Goal: Communication & Community: Answer question/provide support

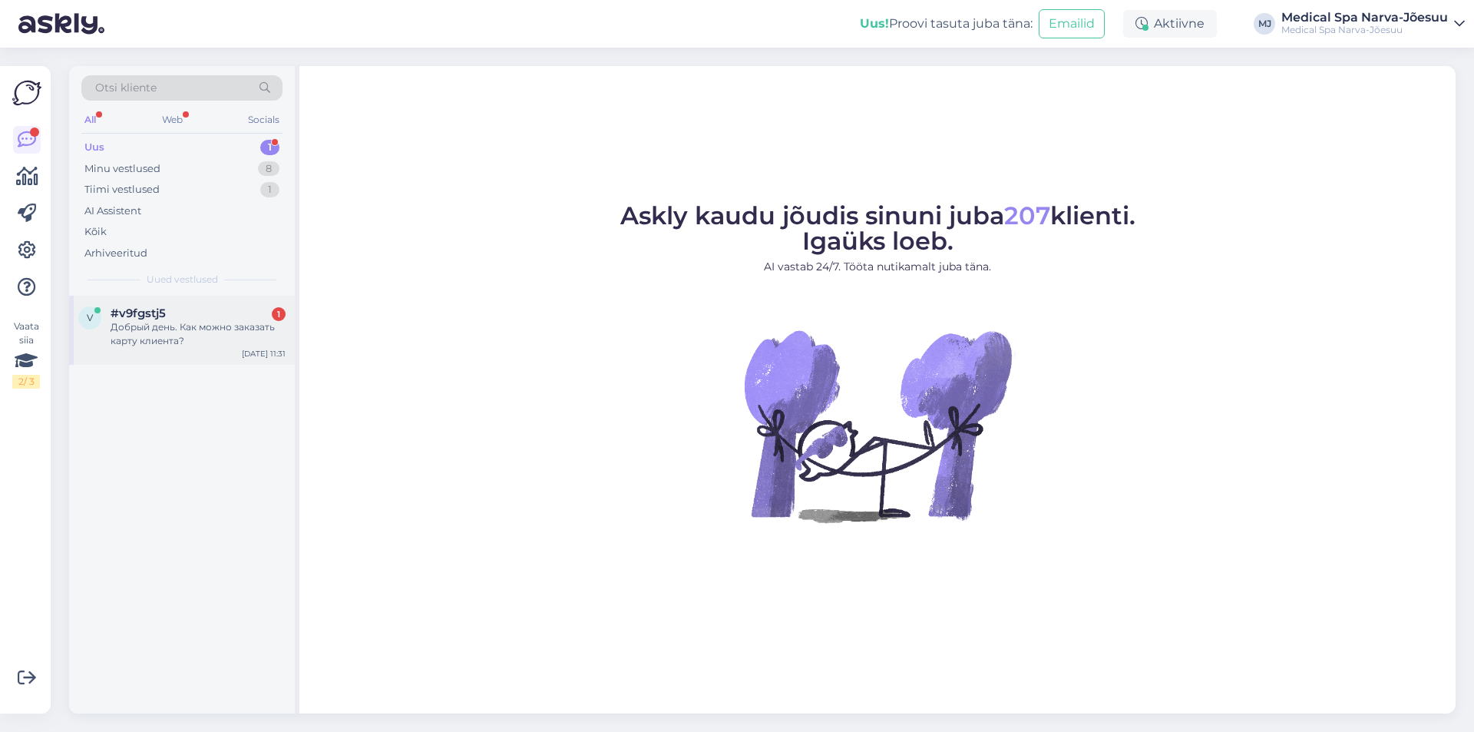
click at [201, 325] on div "Добрый день. Как можно заказать карту клиента?" at bounding box center [198, 334] width 175 height 28
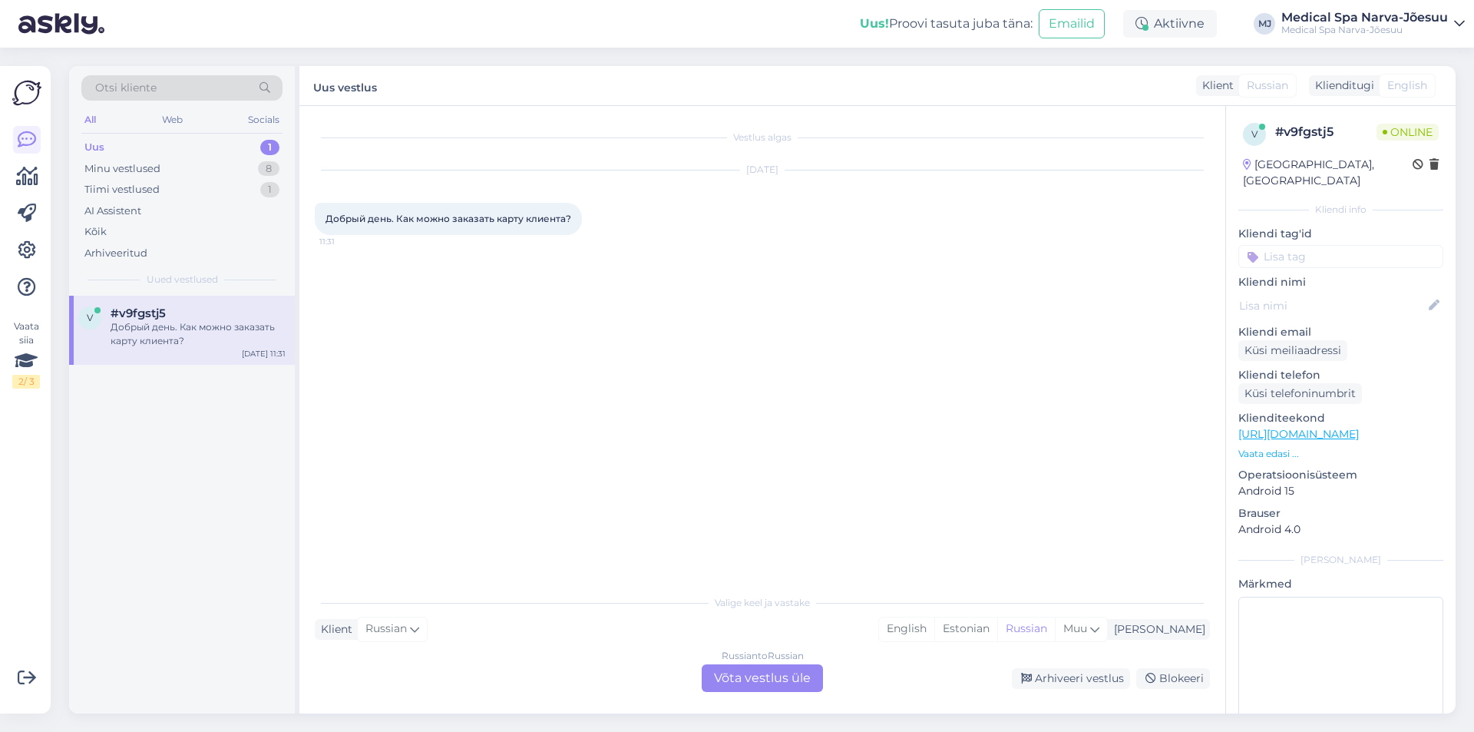
click at [727, 670] on div "Russian to Russian Võta vestlus üle" at bounding box center [762, 678] width 121 height 28
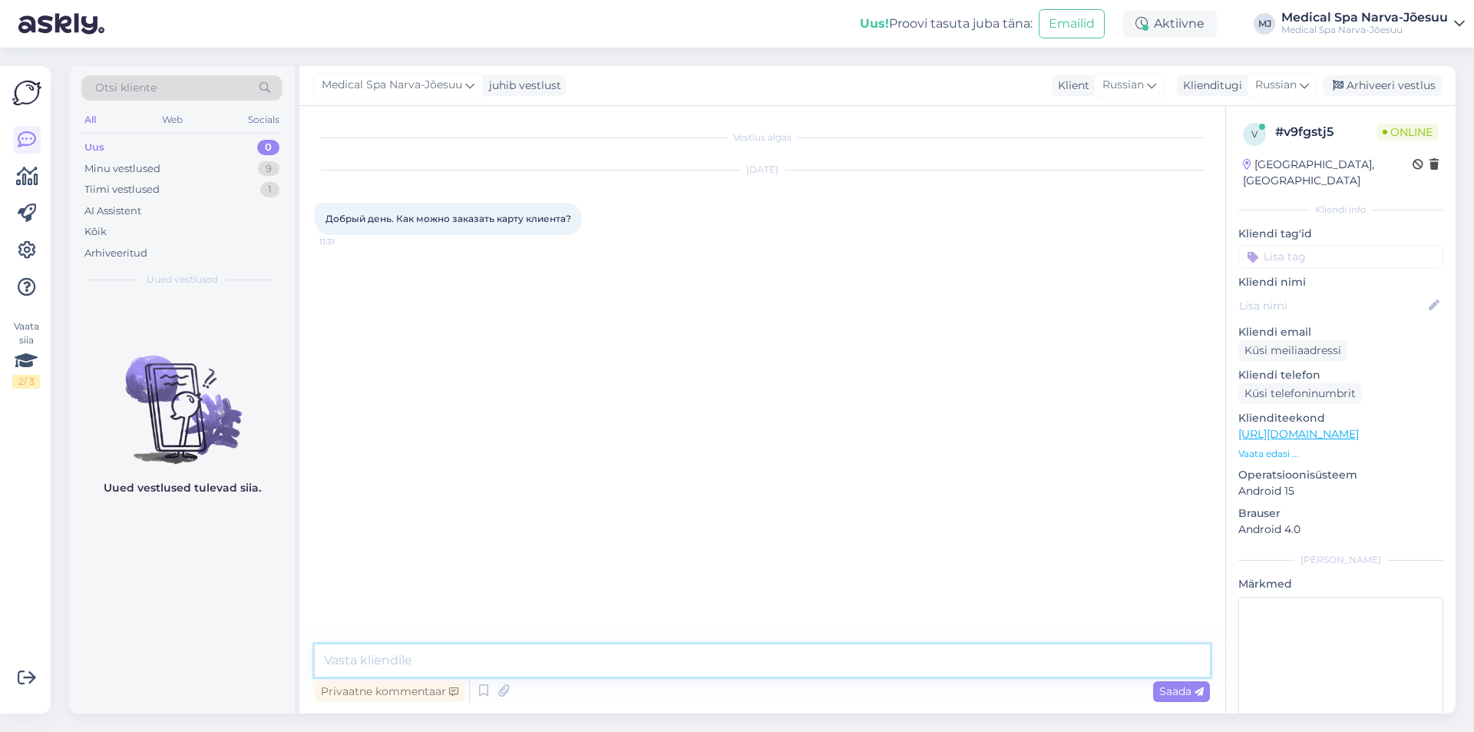
click at [544, 651] on textarea at bounding box center [762, 660] width 895 height 32
paste textarea "Добрый день! Карту клиента можно приобрести при бронировании или по прибытии в …"
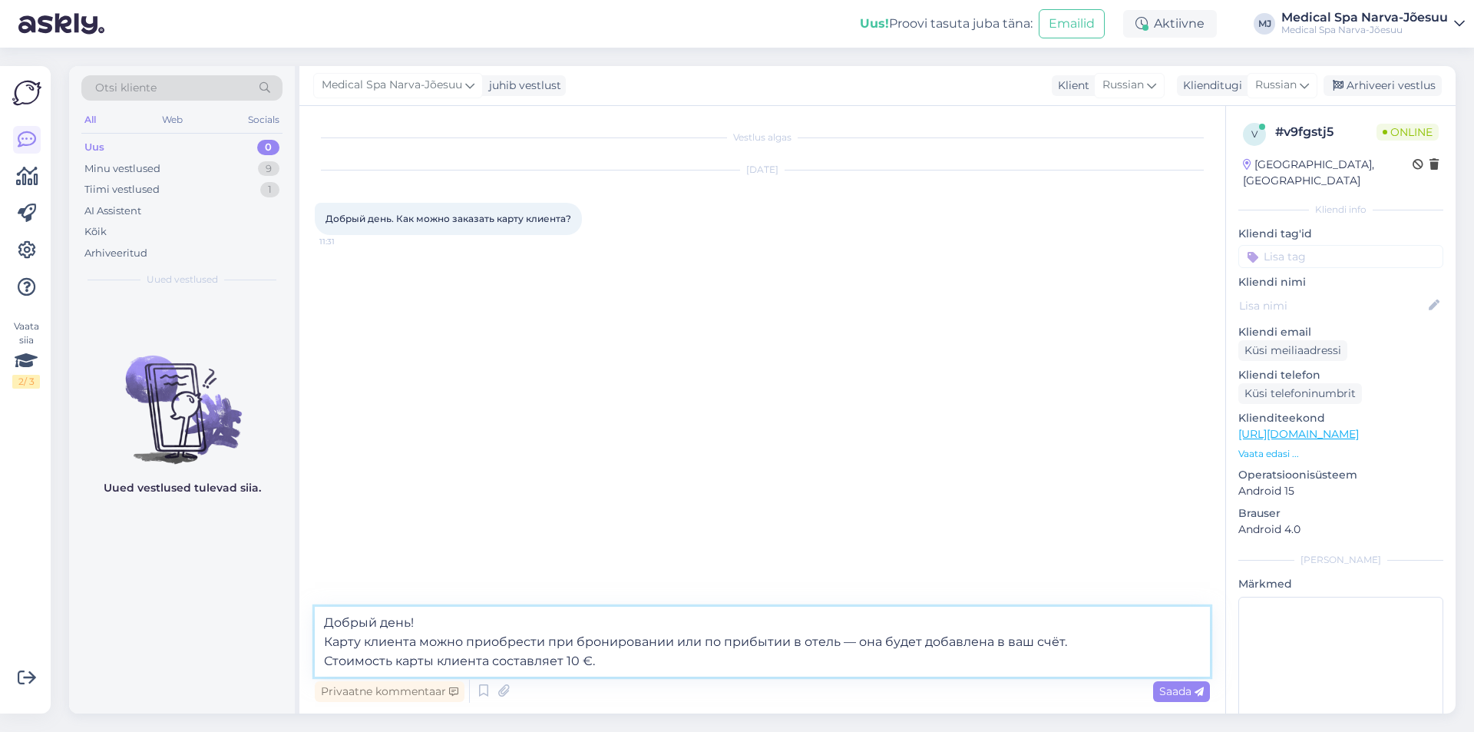
drag, startPoint x: 836, startPoint y: 642, endPoint x: 705, endPoint y: 642, distance: 131.3
click at [705, 642] on textarea "Добрый день! Карту клиента можно приобрести при бронировании или по прибытии в …" at bounding box center [762, 642] width 895 height 70
click at [544, 644] on textarea "Добрый день! Карту клиента можно приобрести при бронировании или — она будет до…" at bounding box center [762, 642] width 895 height 70
paste textarea "по прибытии в отель"
drag, startPoint x: 836, startPoint y: 641, endPoint x: 810, endPoint y: 644, distance: 25.5
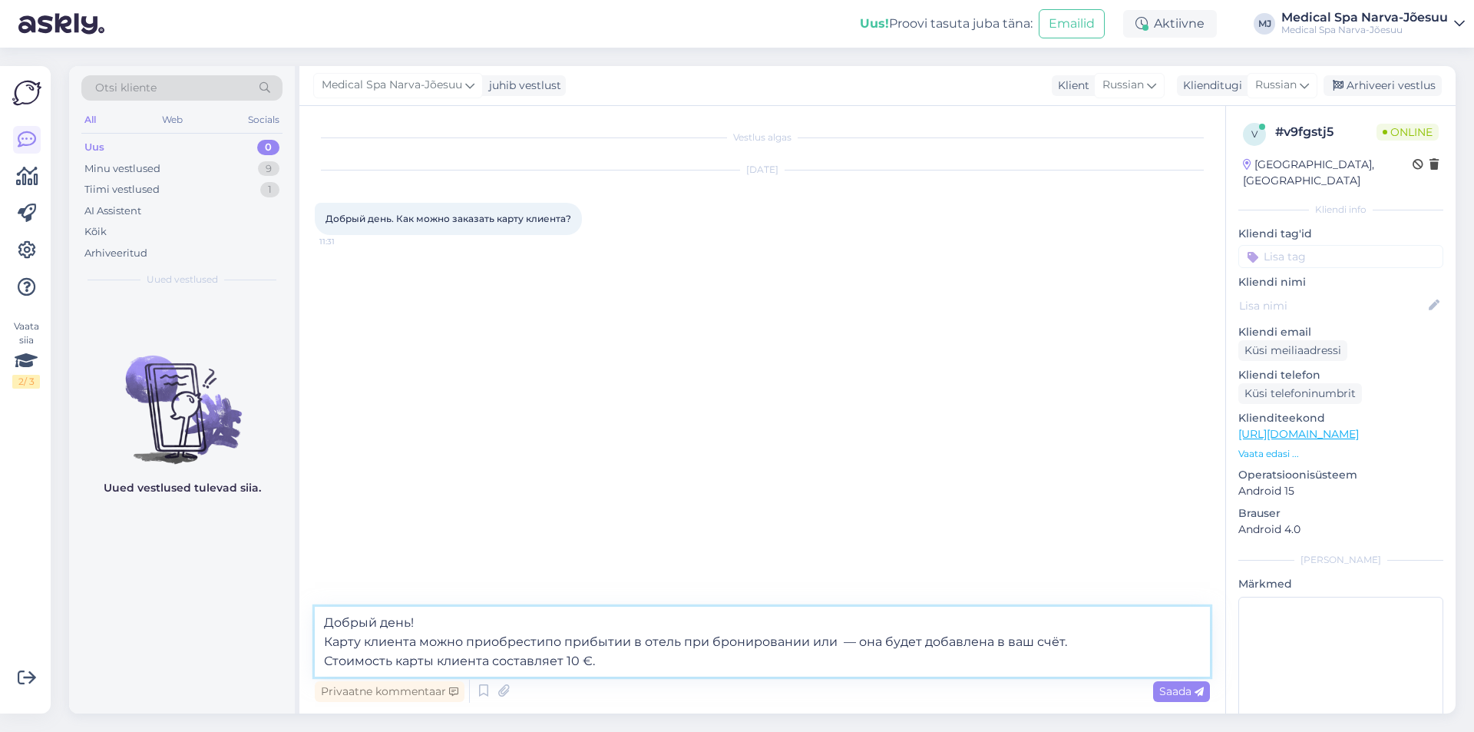
click at [810, 644] on textarea "Добрый день! Карту клиента можно приобрестипо прибытии в отель при бронировании…" at bounding box center [762, 642] width 895 height 70
click at [679, 642] on textarea "Добрый день! Карту клиента можно приобрестипо прибытии в отель при бронировании…" at bounding box center [762, 642] width 895 height 70
paste textarea "или"
click at [842, 646] on textarea "Добрый день! Карту клиента можно приобрестипо прибытии в отель или при брониров…" at bounding box center [762, 642] width 895 height 70
type textarea "Добрый день! Карту клиента можно приобрестипо прибытии в отель или при брониров…"
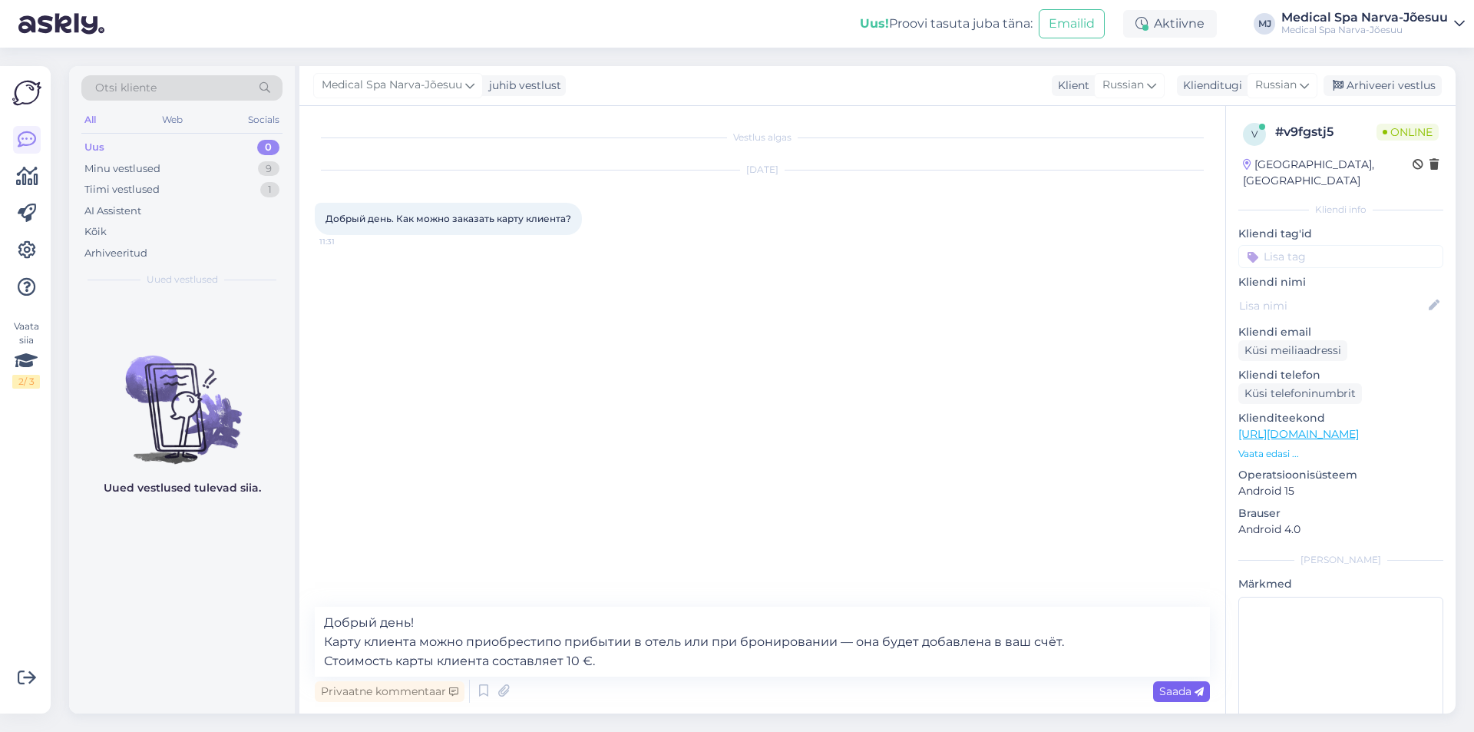
click at [1160, 683] on div "Saada" at bounding box center [1181, 691] width 57 height 21
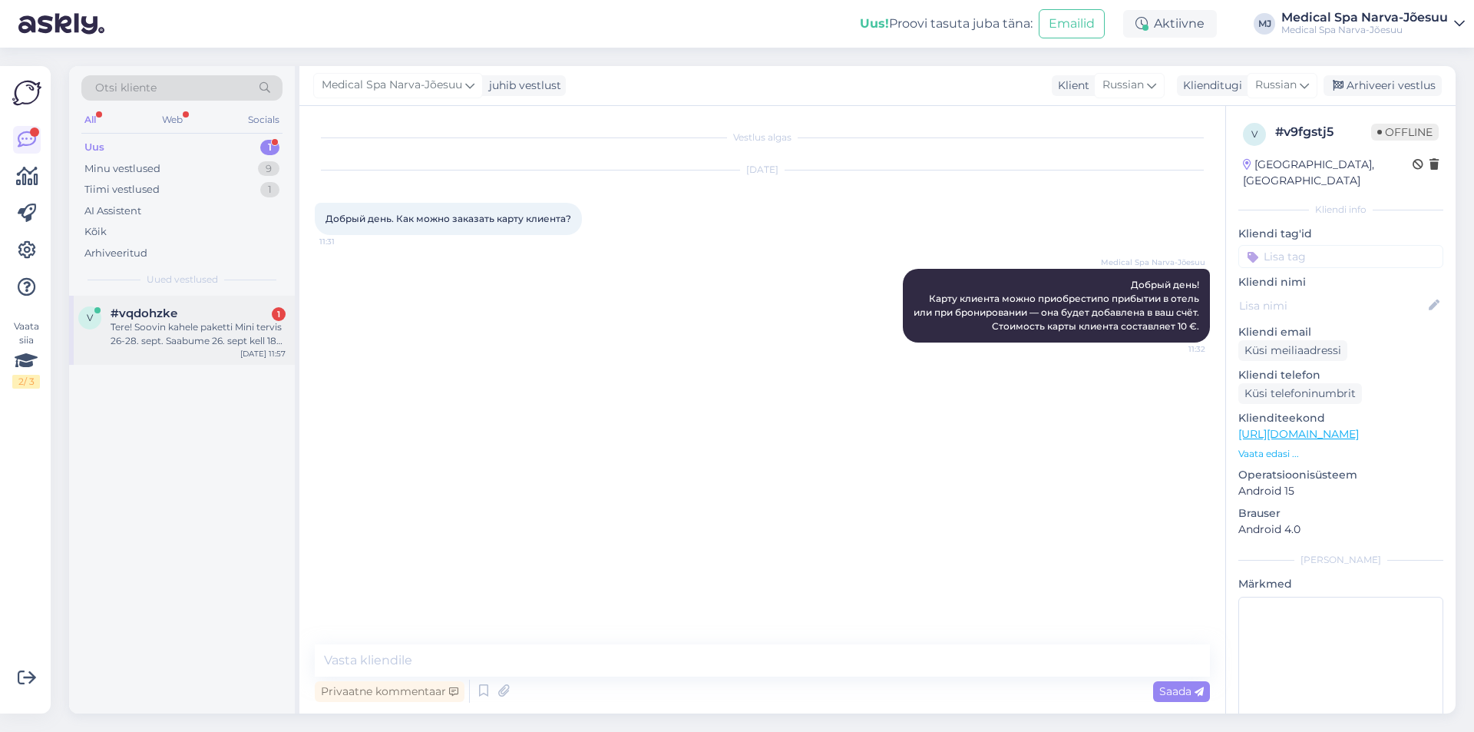
click at [192, 337] on div "Tere! Soovin kahele paketti Mini tervis 26-28. sept. Saabume 26. sept kell 18 p…" at bounding box center [198, 334] width 175 height 28
